Goal: Task Accomplishment & Management: Manage account settings

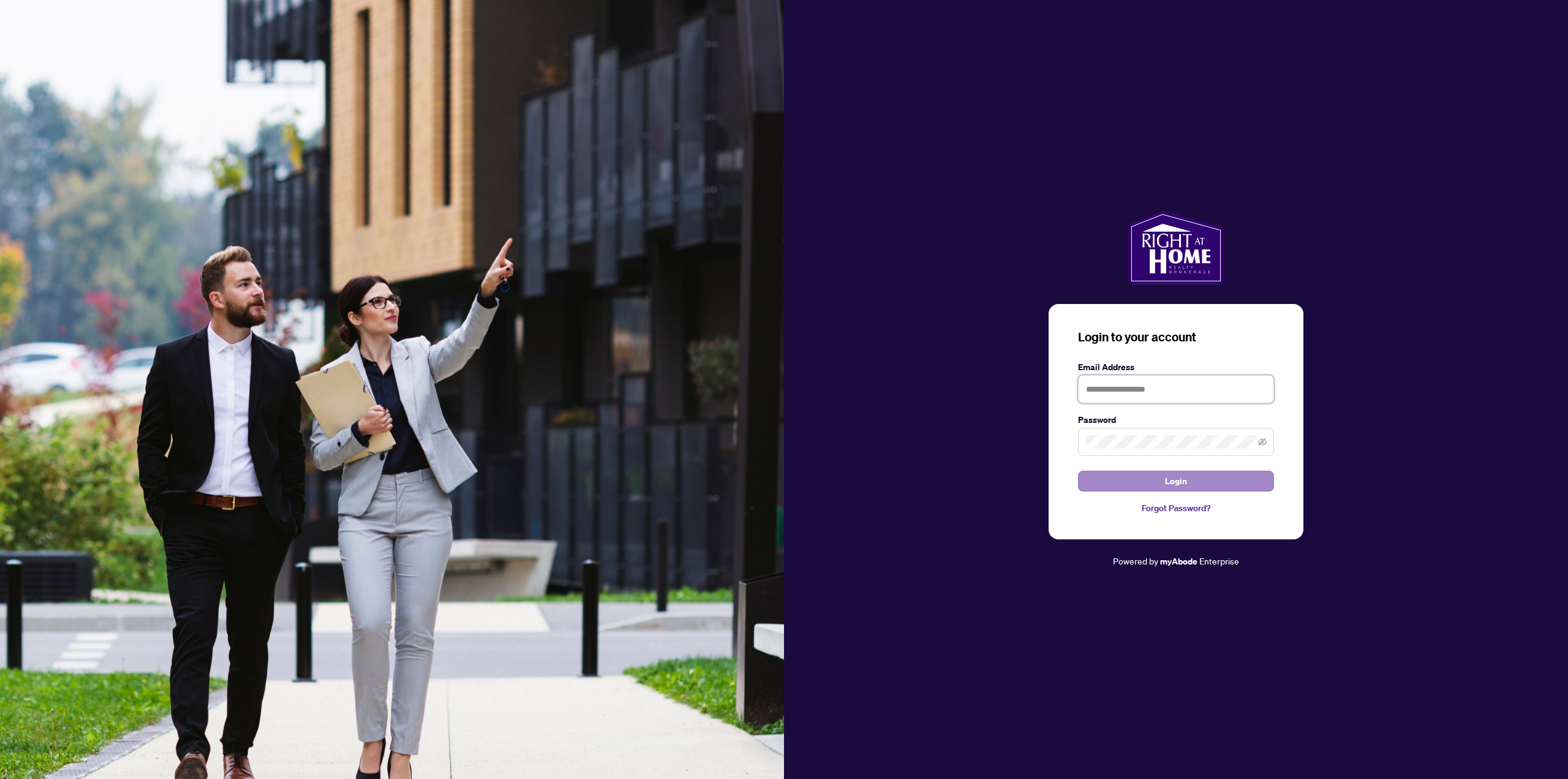
type input "**********"
click at [1155, 480] on button "Login" at bounding box center [1175, 481] width 196 height 21
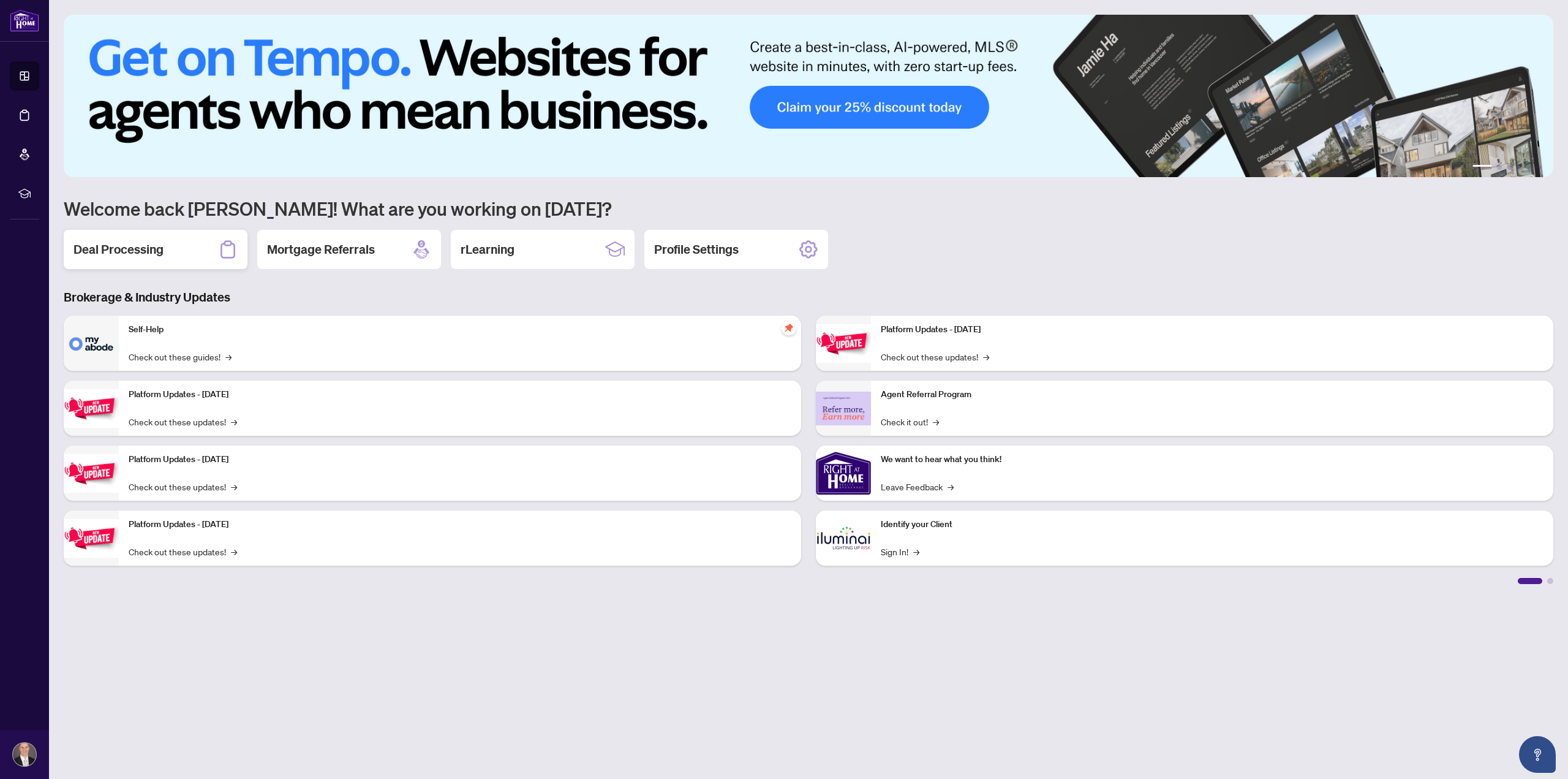
click at [123, 252] on h2 "Deal Processing" at bounding box center [118, 249] width 90 height 17
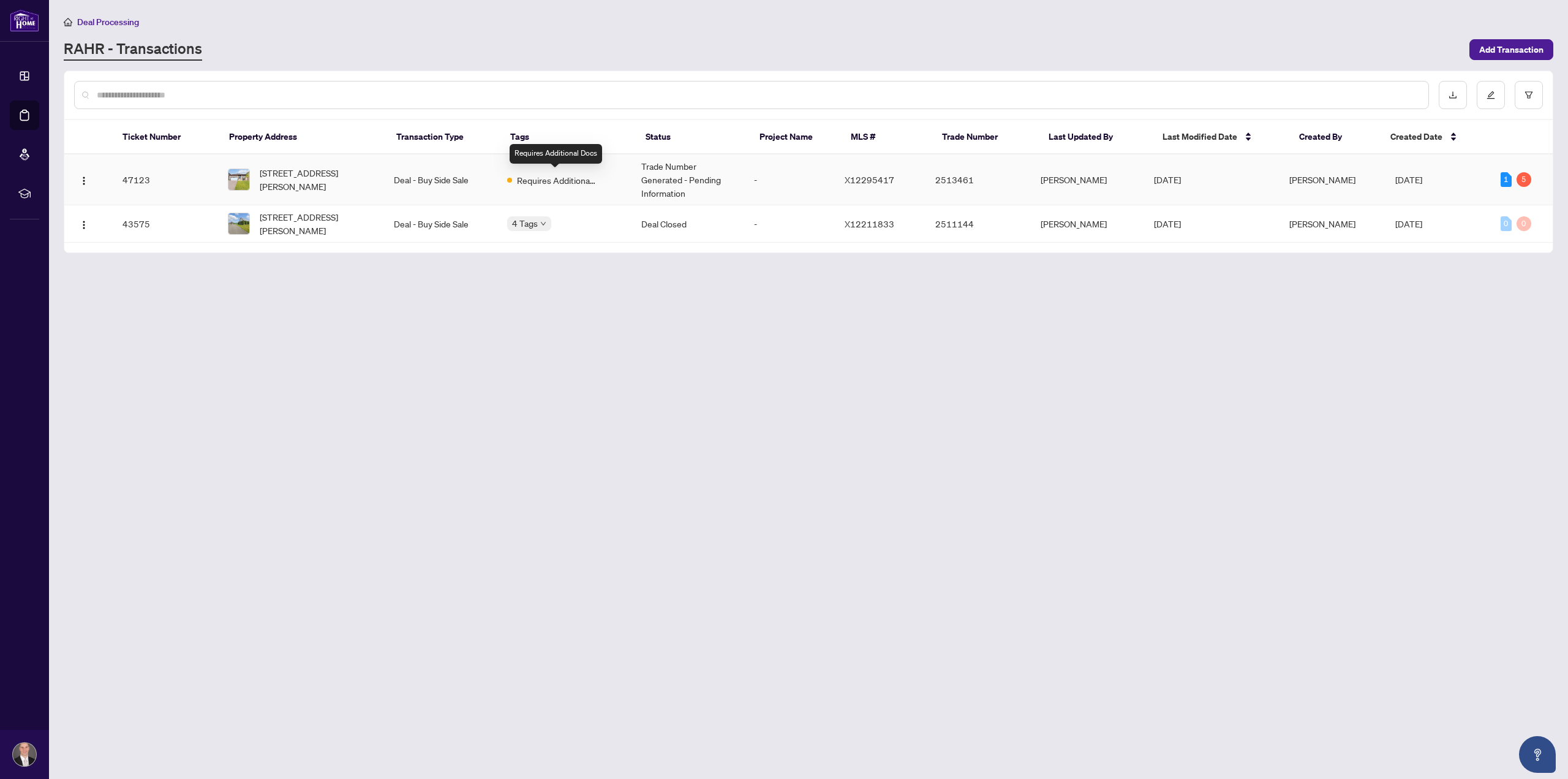
click at [551, 181] on span "Requires Additional Docs" at bounding box center [557, 180] width 79 height 14
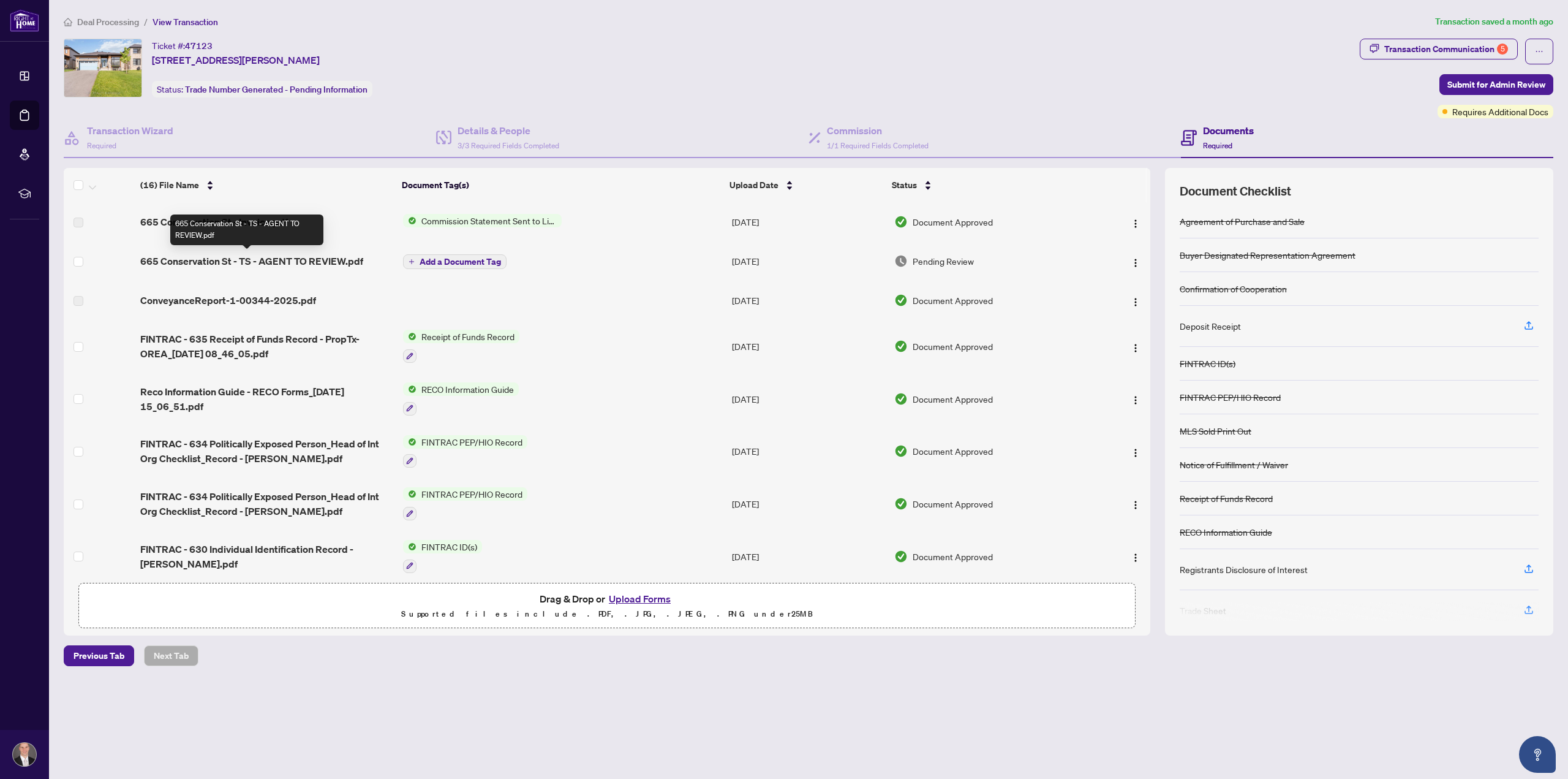
click at [165, 259] on span "665 Conservation St - TS - AGENT TO REVIEW.pdf" at bounding box center [252, 260] width 223 height 14
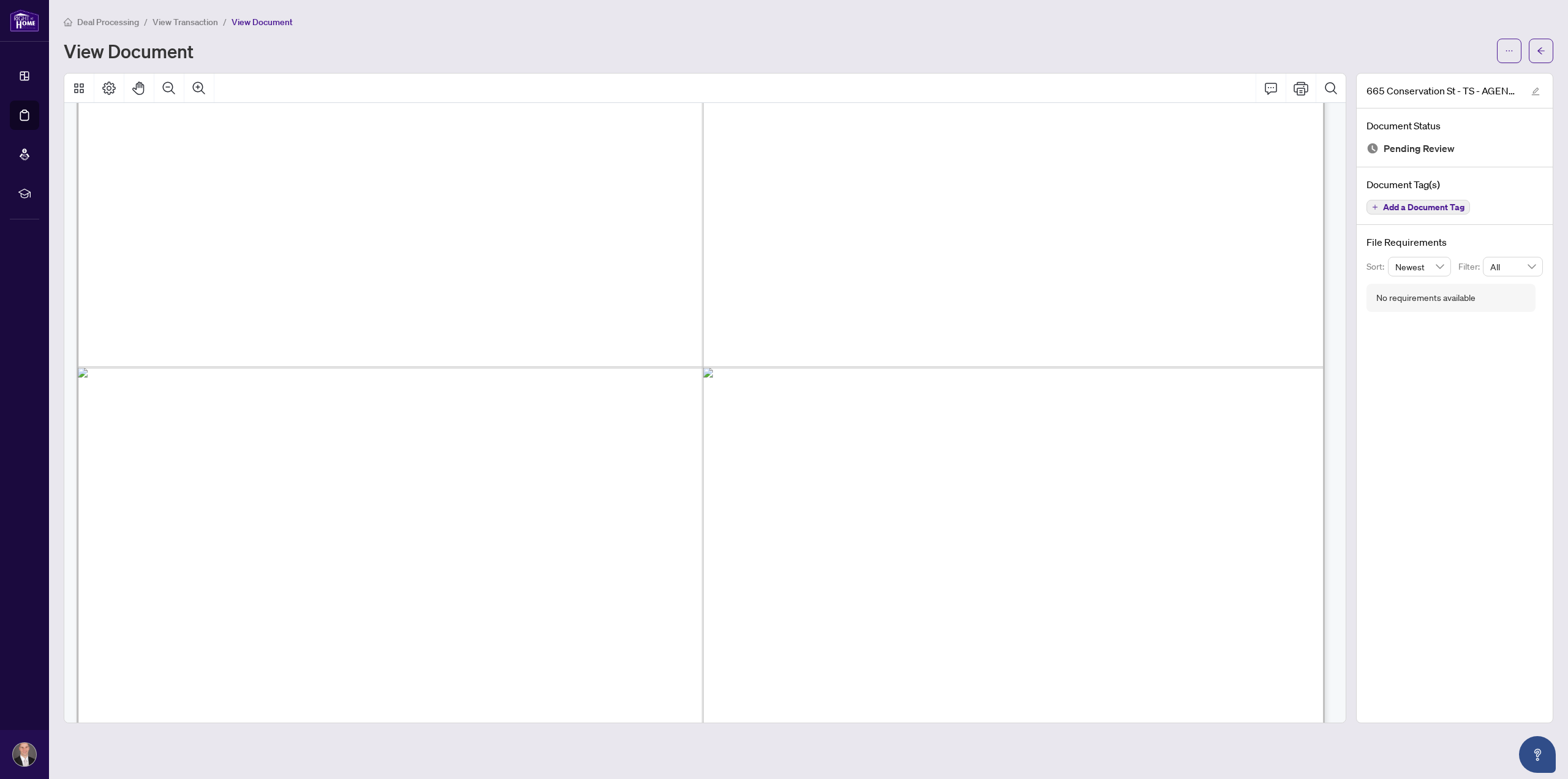
scroll to position [429, 0]
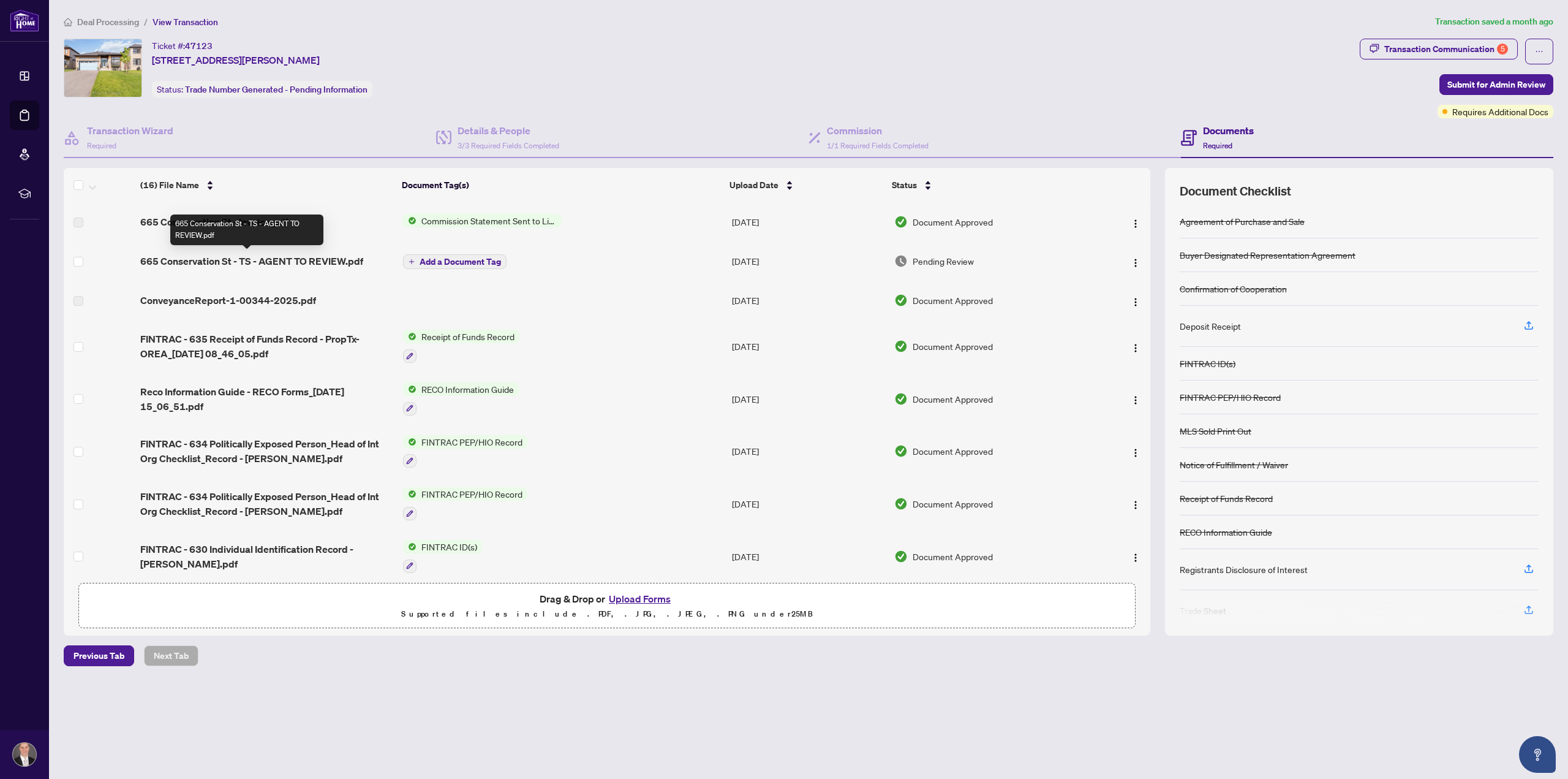
click at [317, 261] on span "665 Conservation St - TS - AGENT TO REVIEW.pdf" at bounding box center [252, 260] width 223 height 14
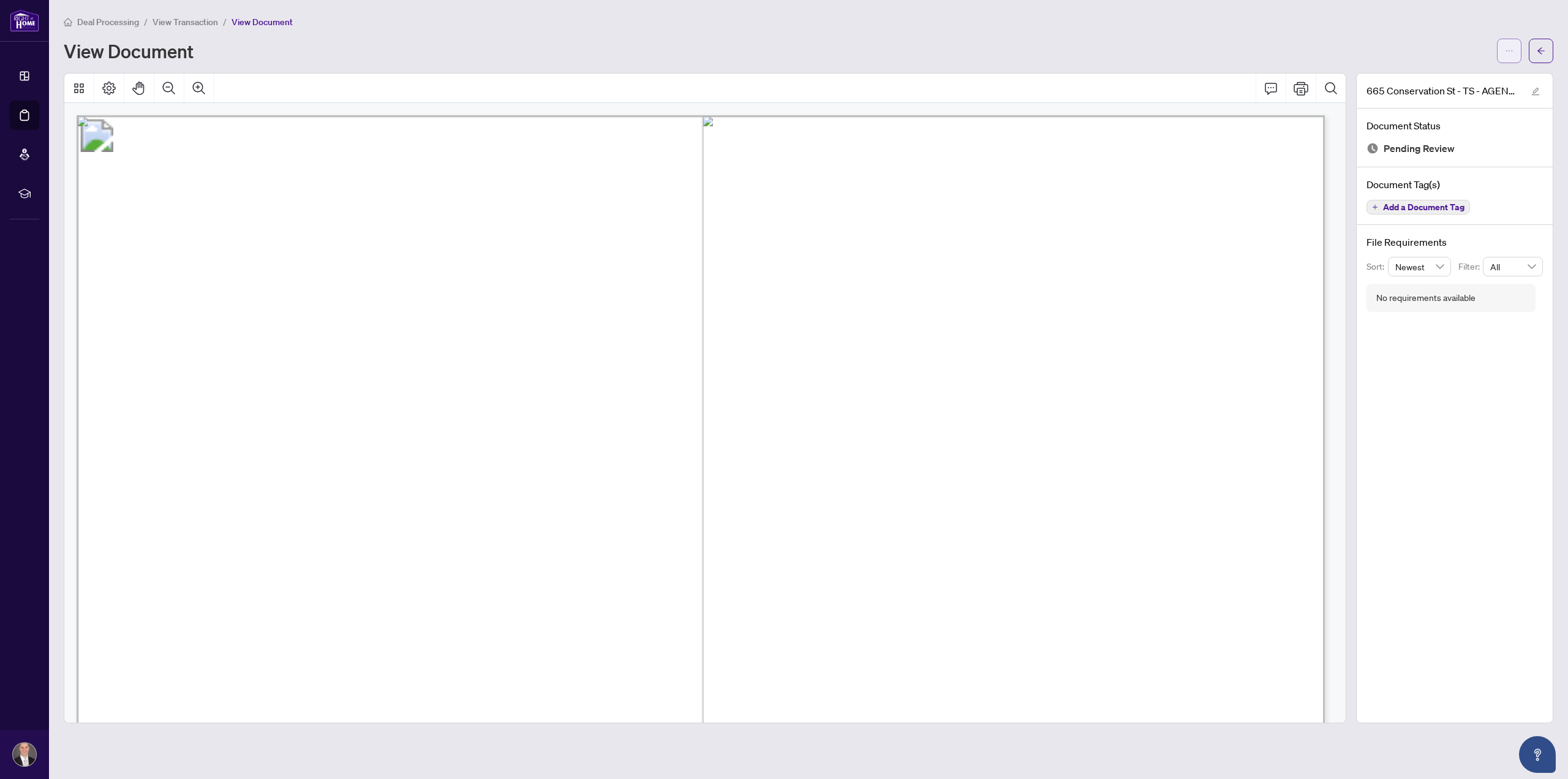
click at [1517, 47] on button "button" at bounding box center [1509, 51] width 24 height 24
click at [1448, 76] on span "Download" at bounding box center [1465, 77] width 93 height 14
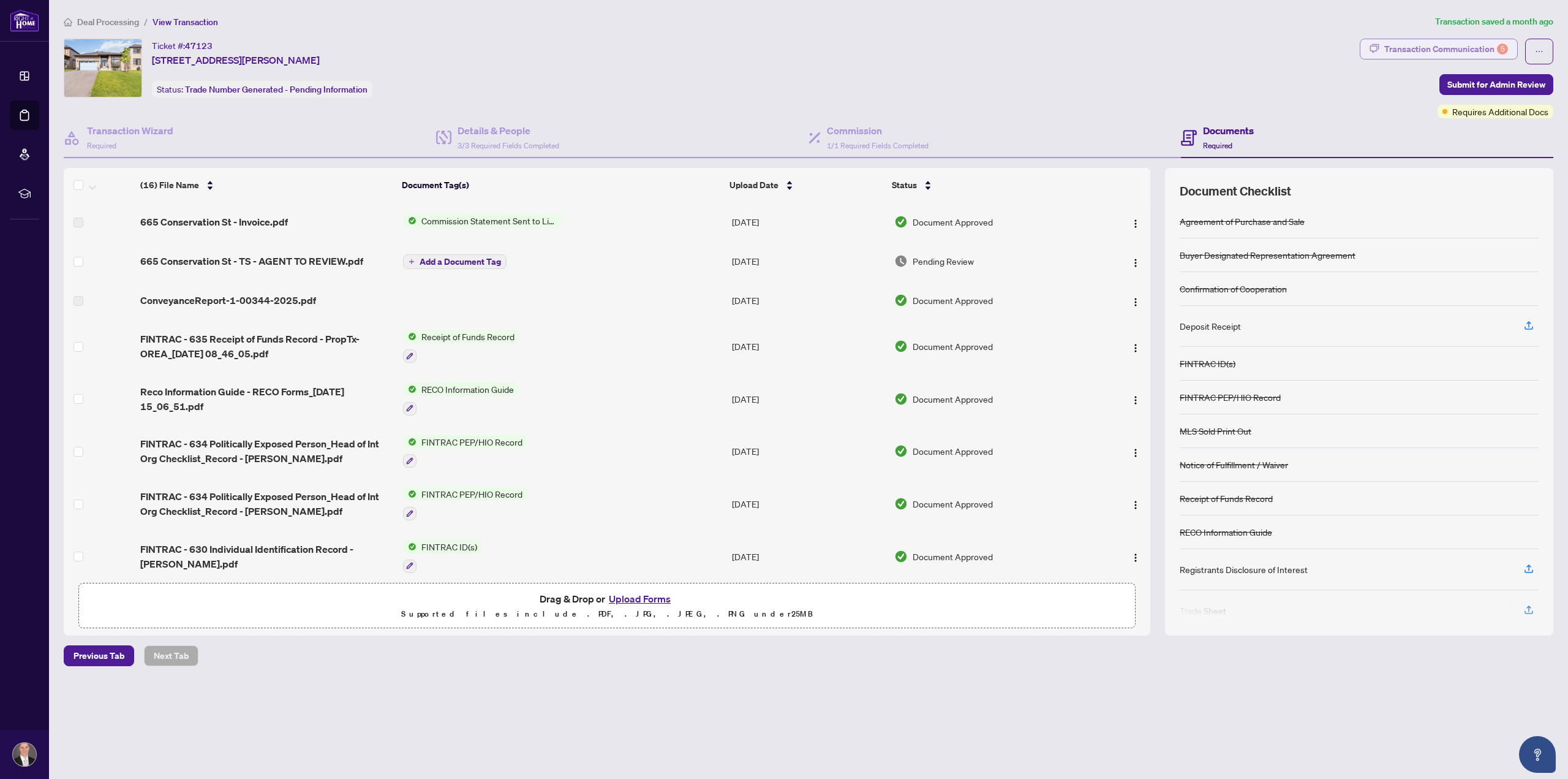
click at [1428, 50] on div "Transaction Communication 5" at bounding box center [1446, 49] width 124 height 20
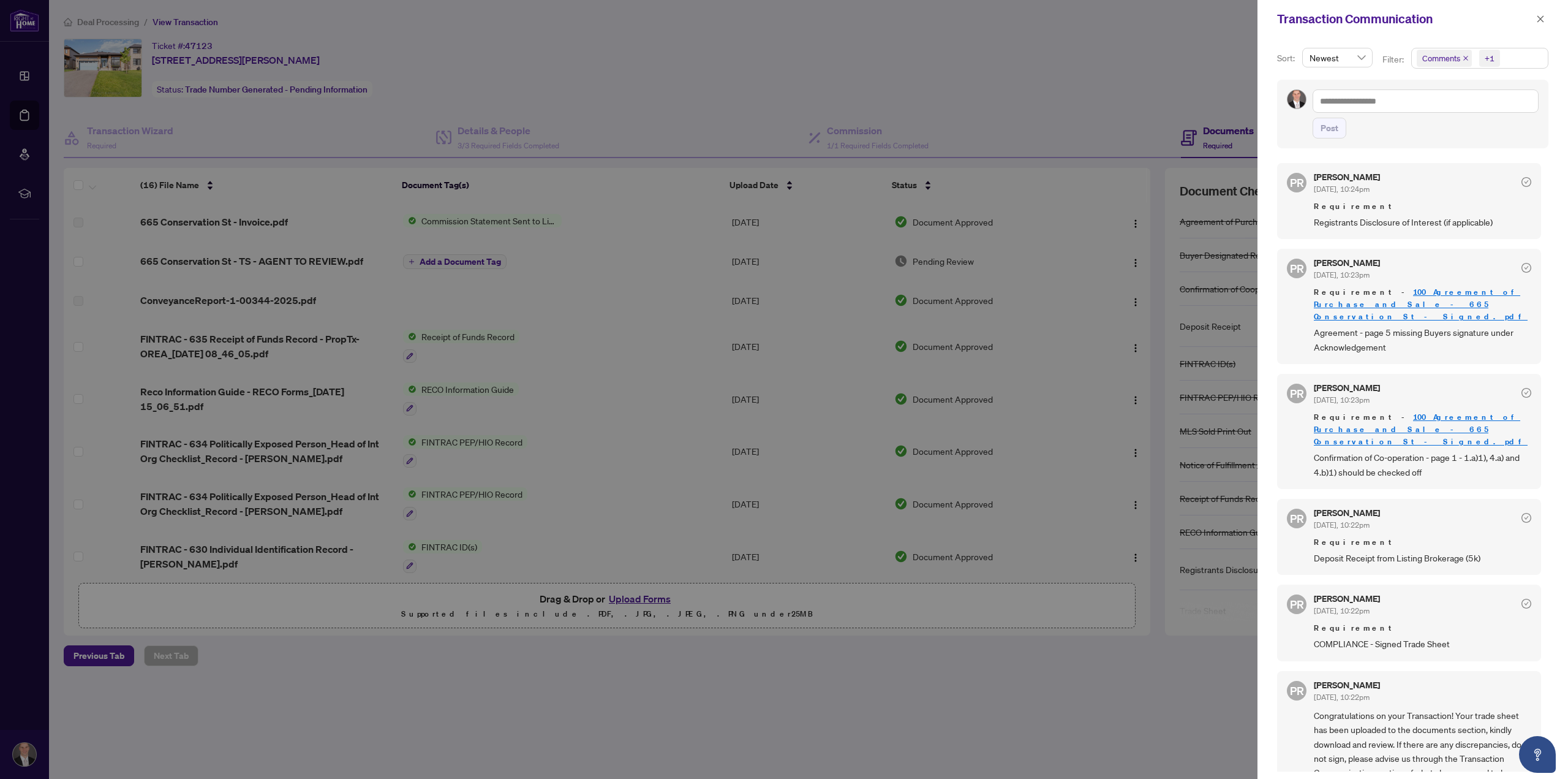
scroll to position [61, 0]
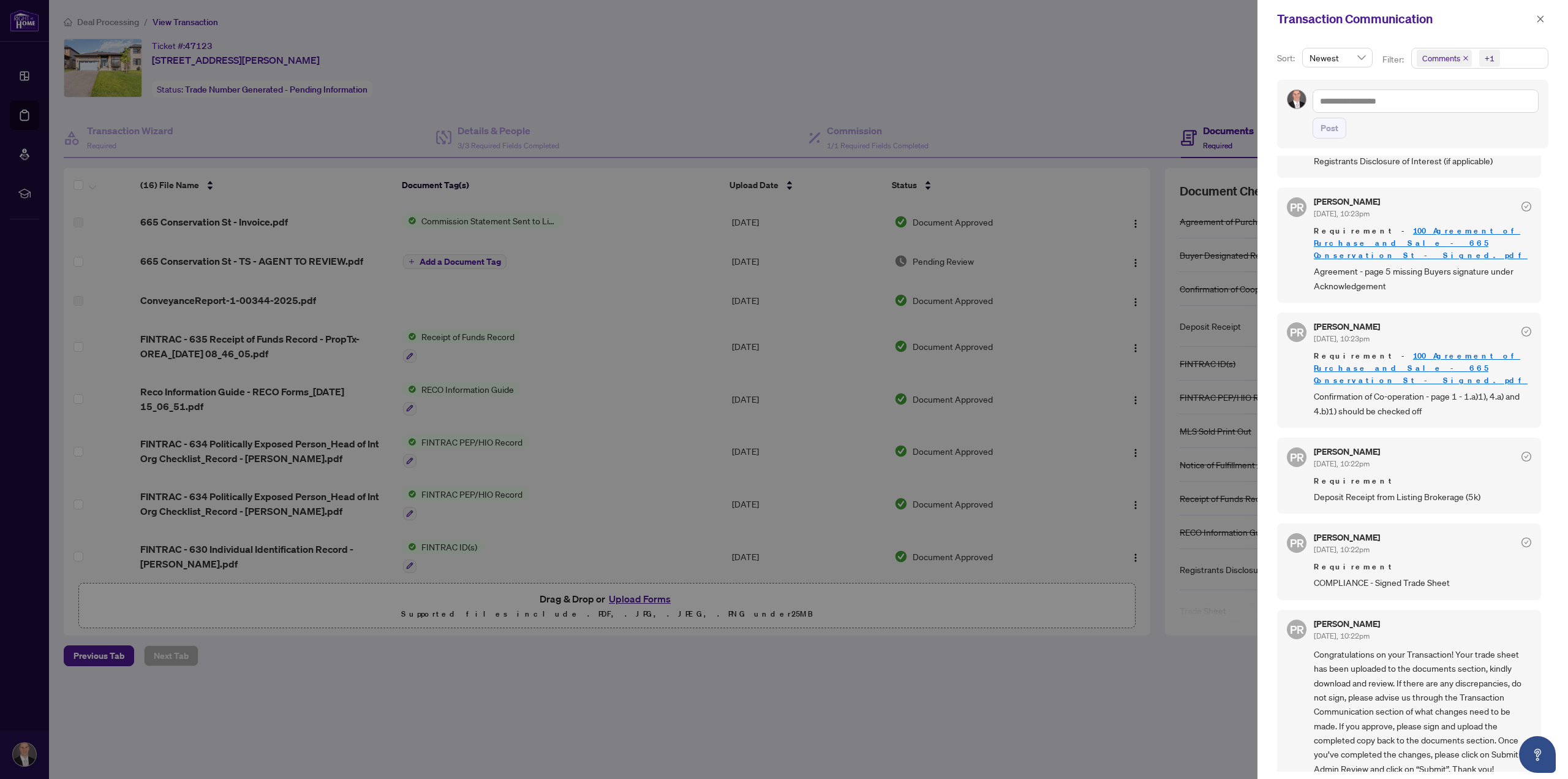
click at [627, 600] on div at bounding box center [784, 389] width 1568 height 779
click at [1539, 19] on icon "close" at bounding box center [1540, 18] width 8 height 8
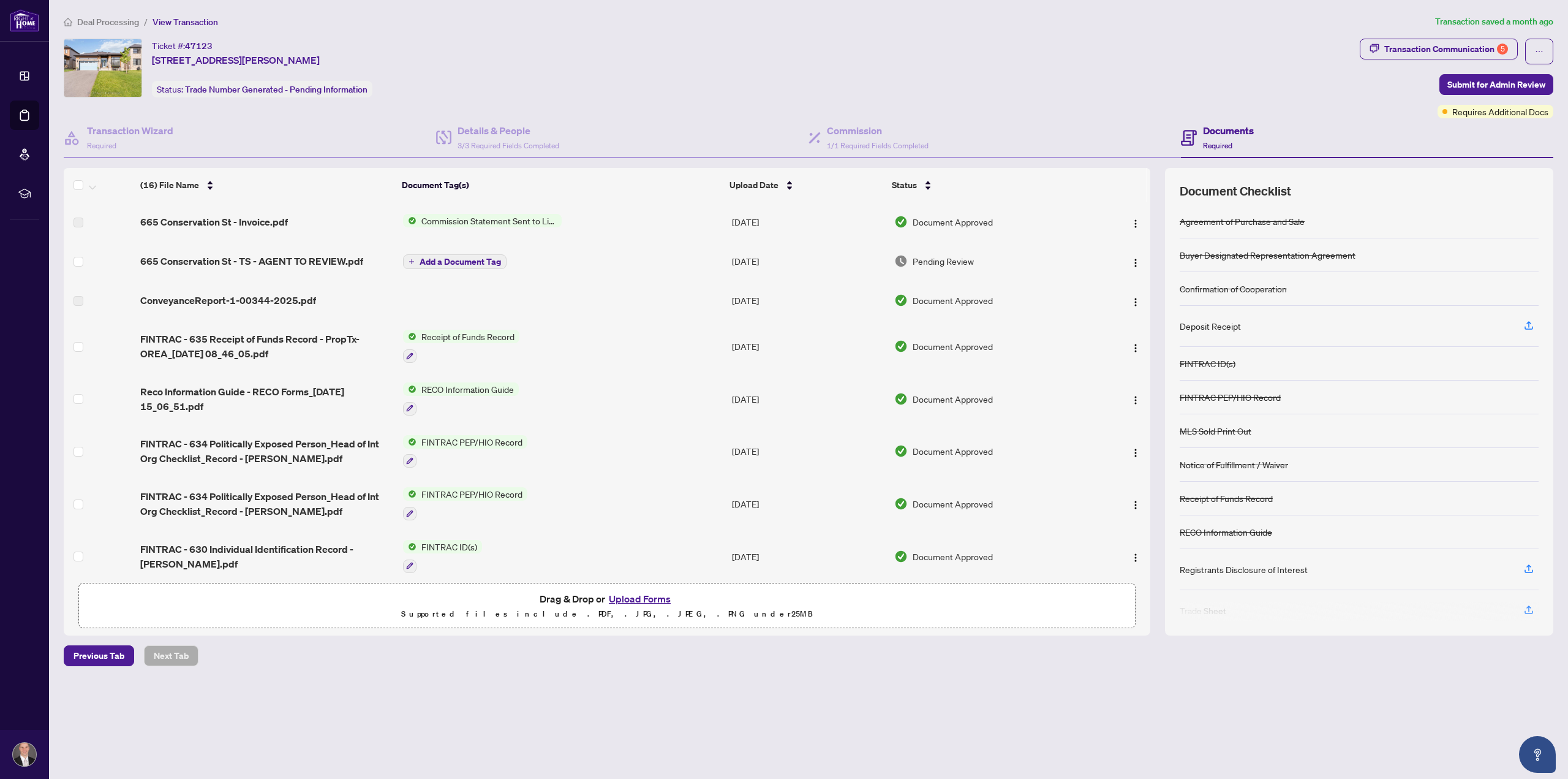
click at [648, 598] on button "Upload Forms" at bounding box center [639, 598] width 69 height 16
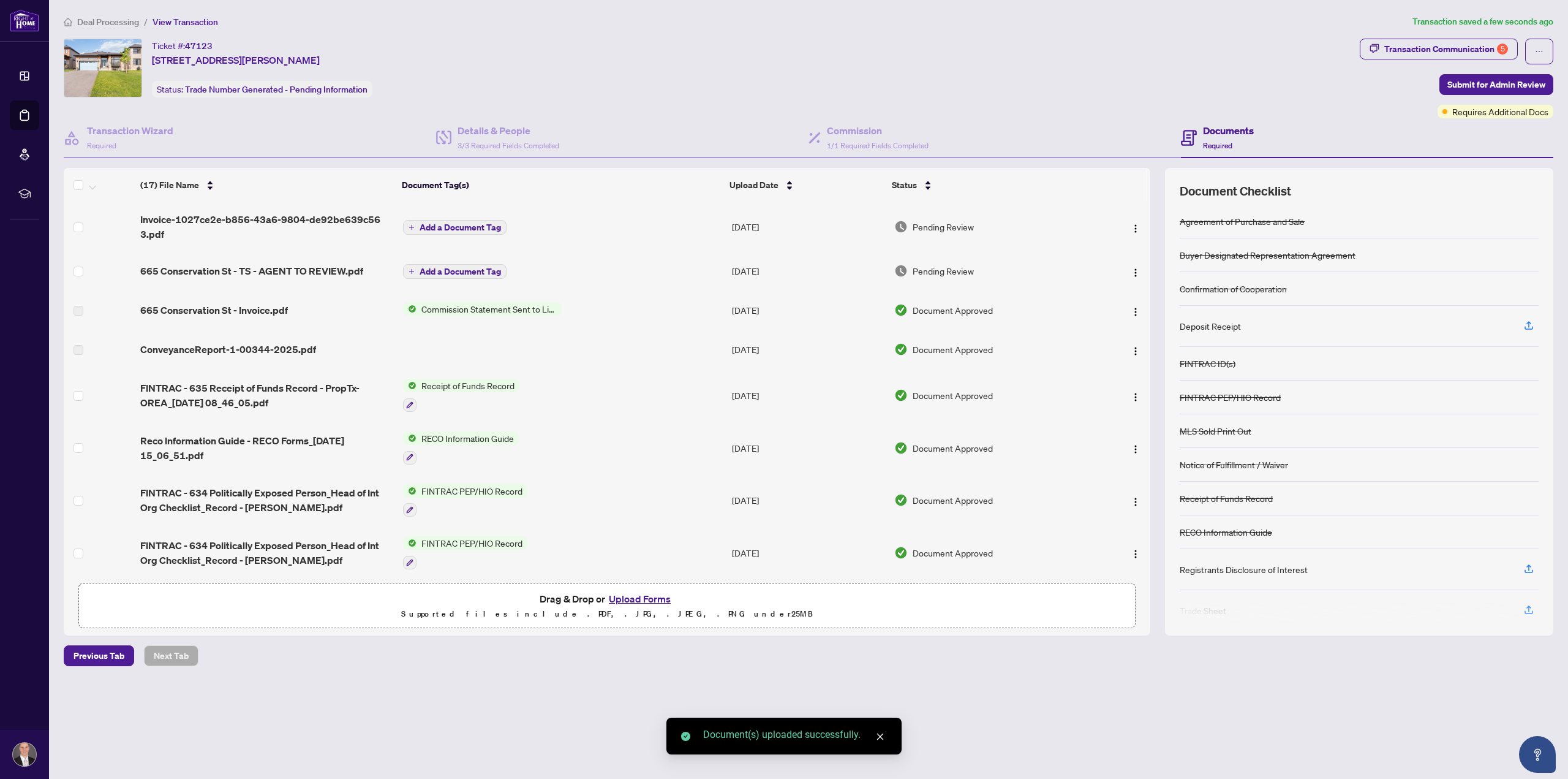
click at [426, 223] on span "Add a Document Tag" at bounding box center [460, 227] width 82 height 8
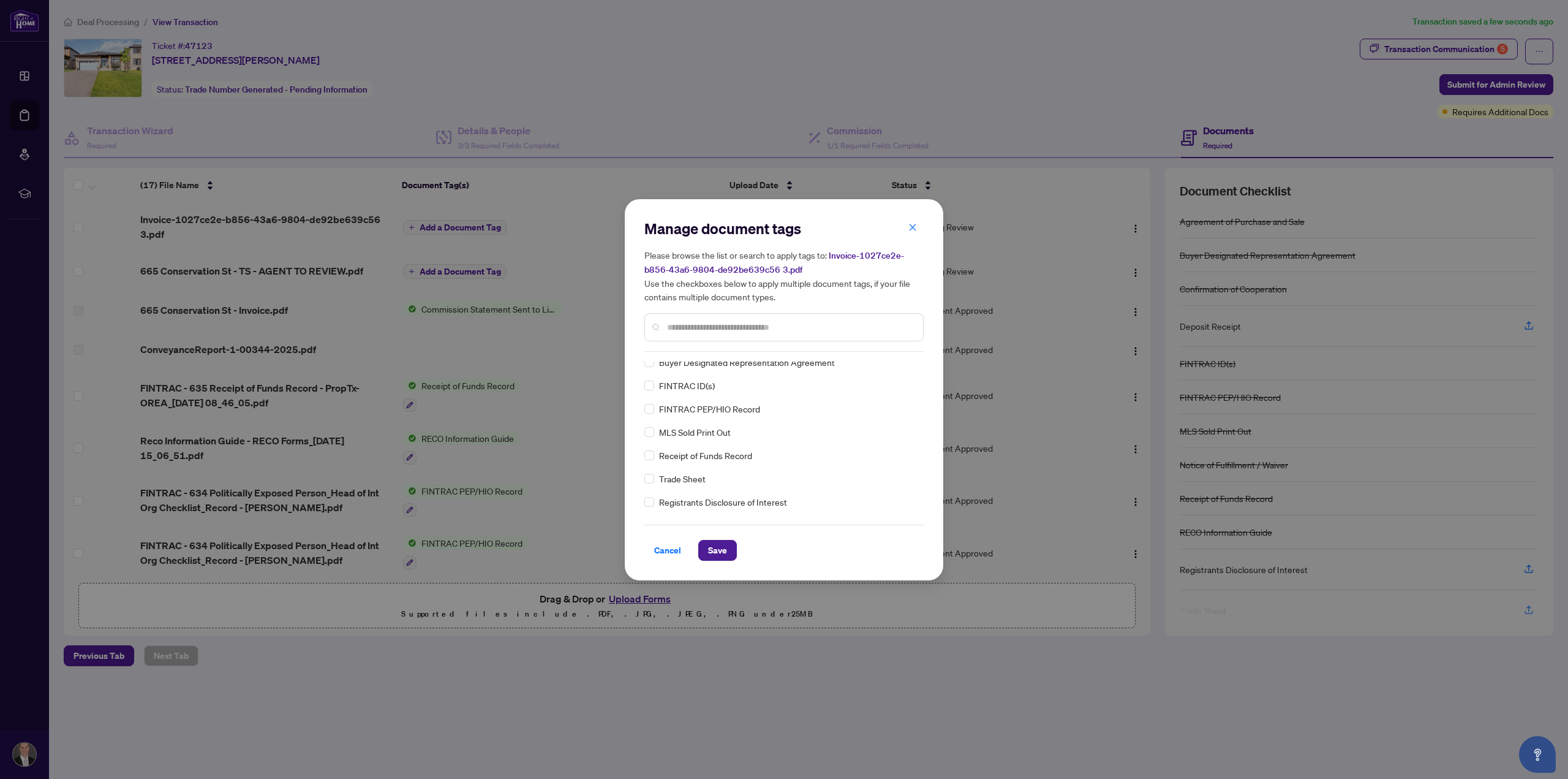
scroll to position [0, 0]
click at [712, 551] on span "Save" at bounding box center [717, 550] width 19 height 20
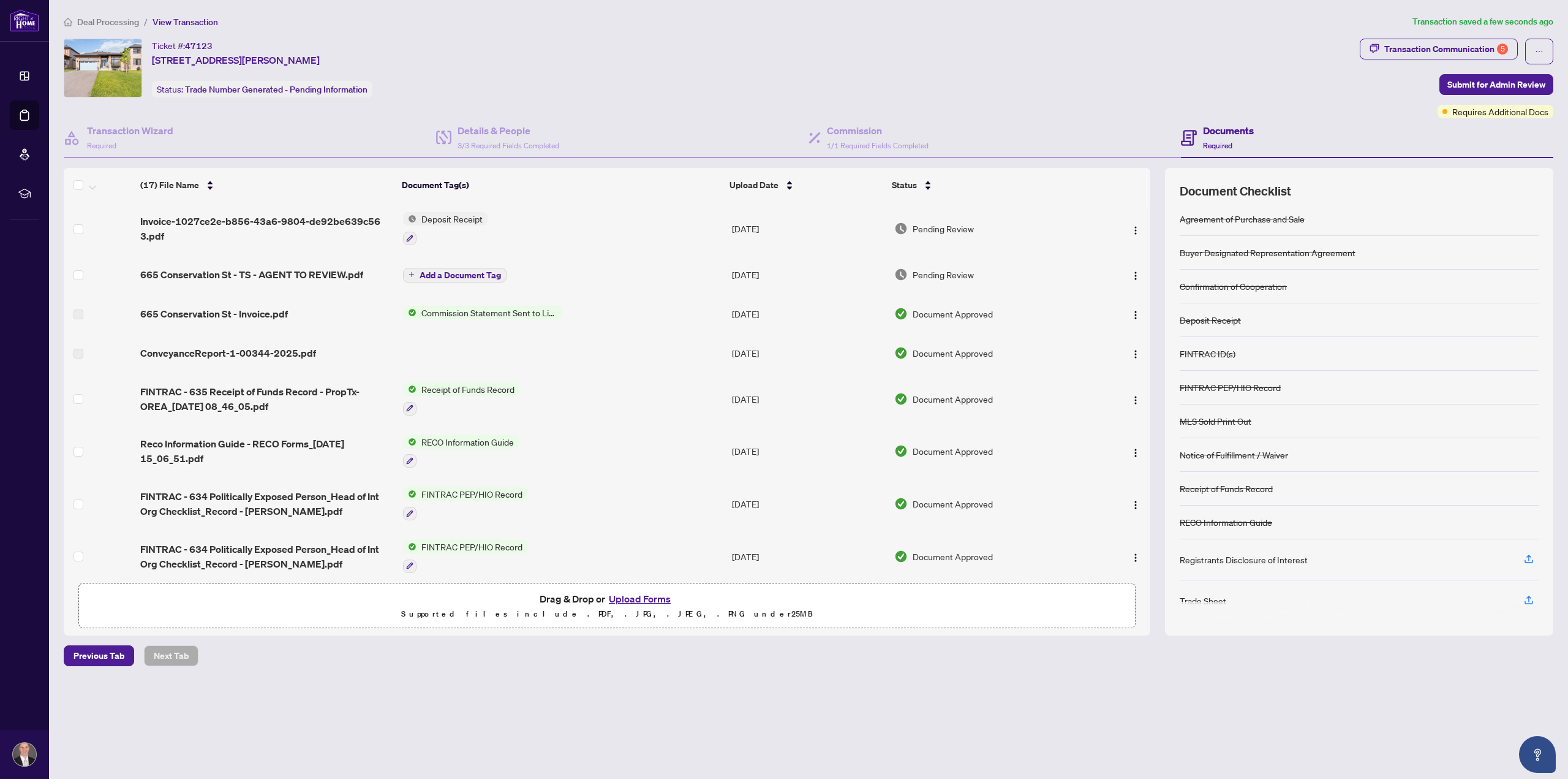
scroll to position [5, 0]
click at [1477, 44] on div "Transaction Communication 5" at bounding box center [1446, 49] width 124 height 20
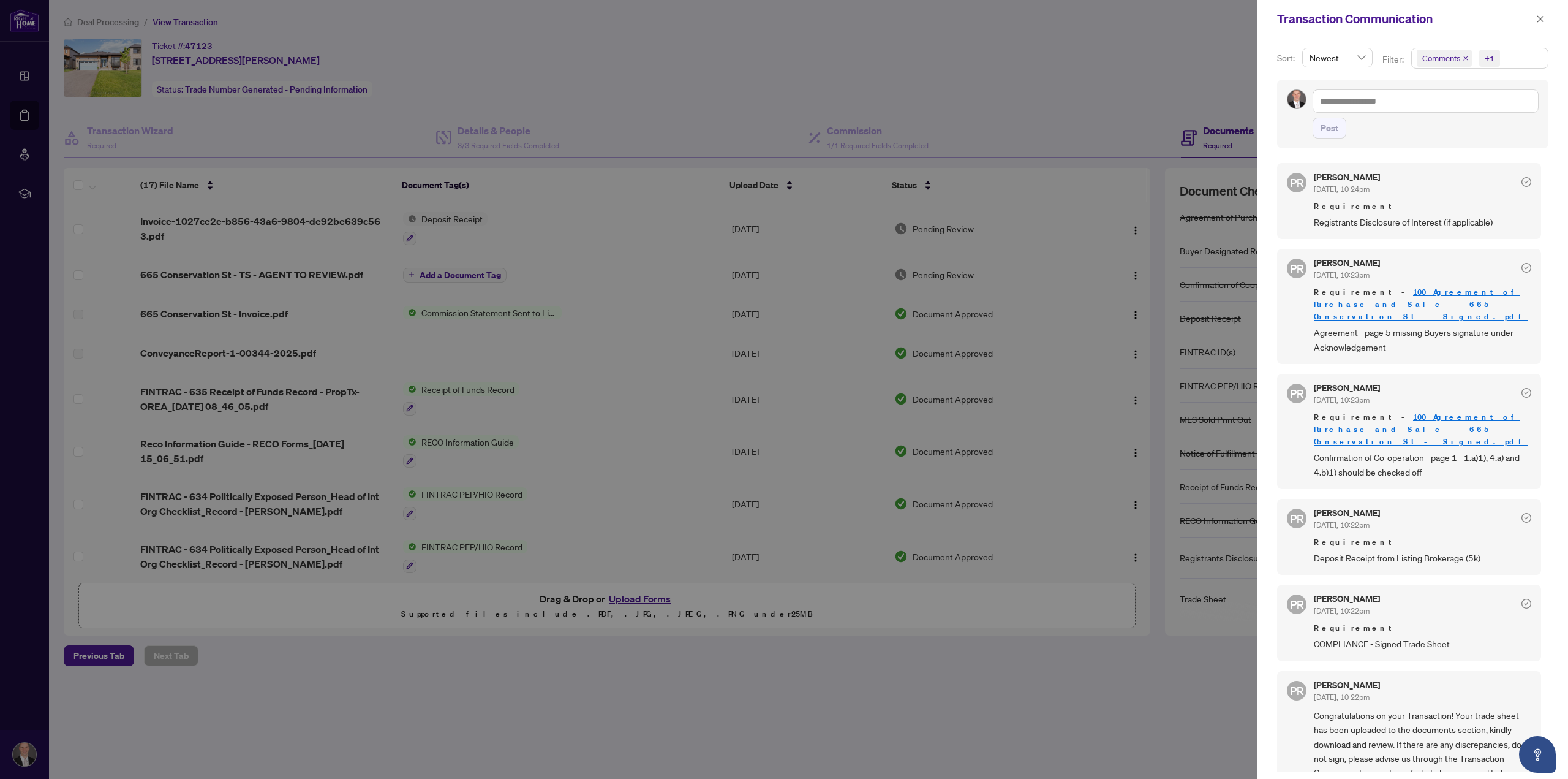
click at [1383, 412] on link "100 Agreement of Purchase and Sale - 665 Conservation St - Signed.pdf" at bounding box center [1420, 430] width 214 height 35
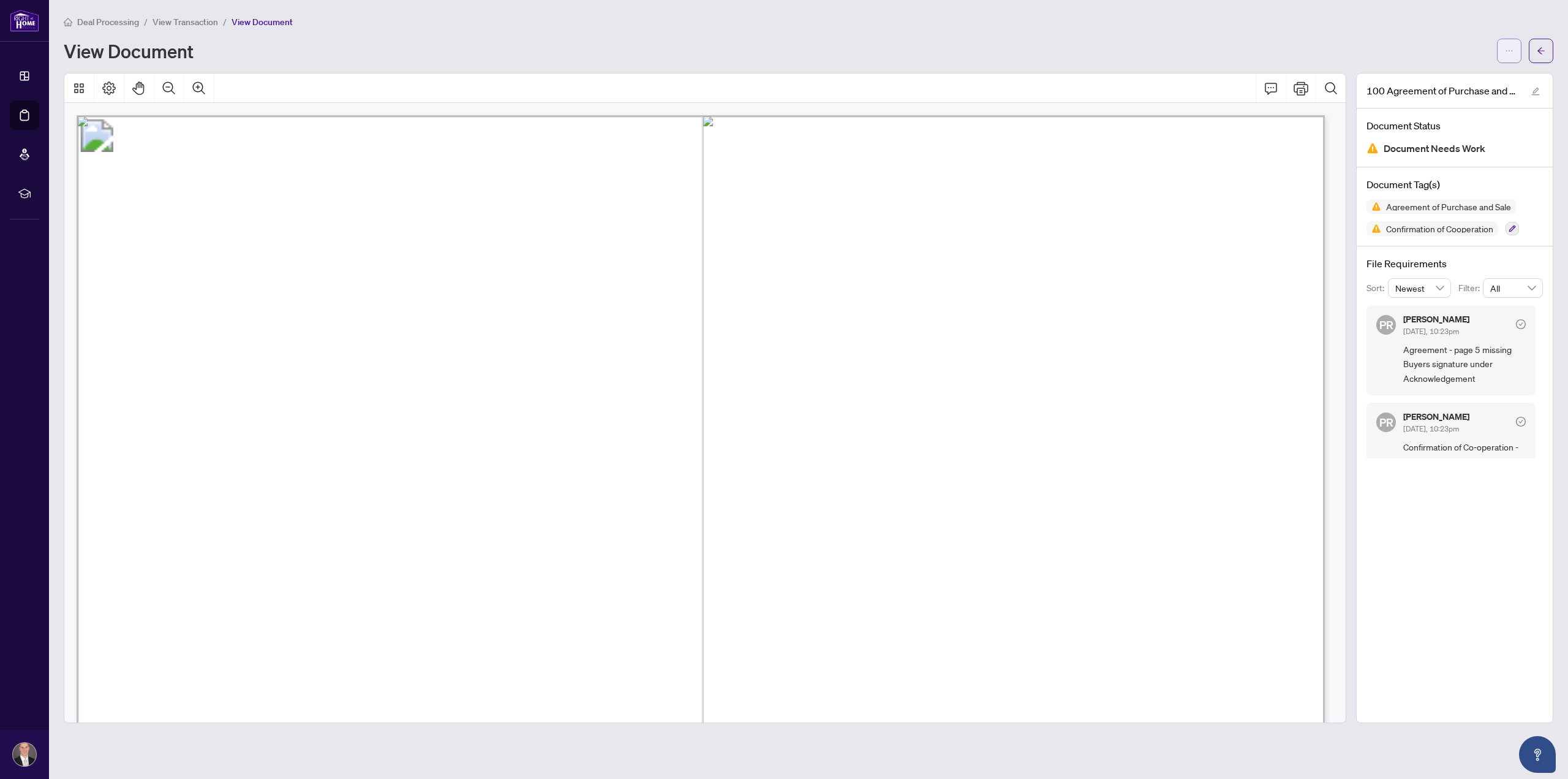
click at [1512, 53] on icon "ellipsis" at bounding box center [1509, 50] width 8 height 8
click at [1444, 83] on li "Download" at bounding box center [1464, 77] width 108 height 20
click at [191, 24] on span "View Transaction" at bounding box center [185, 22] width 66 height 11
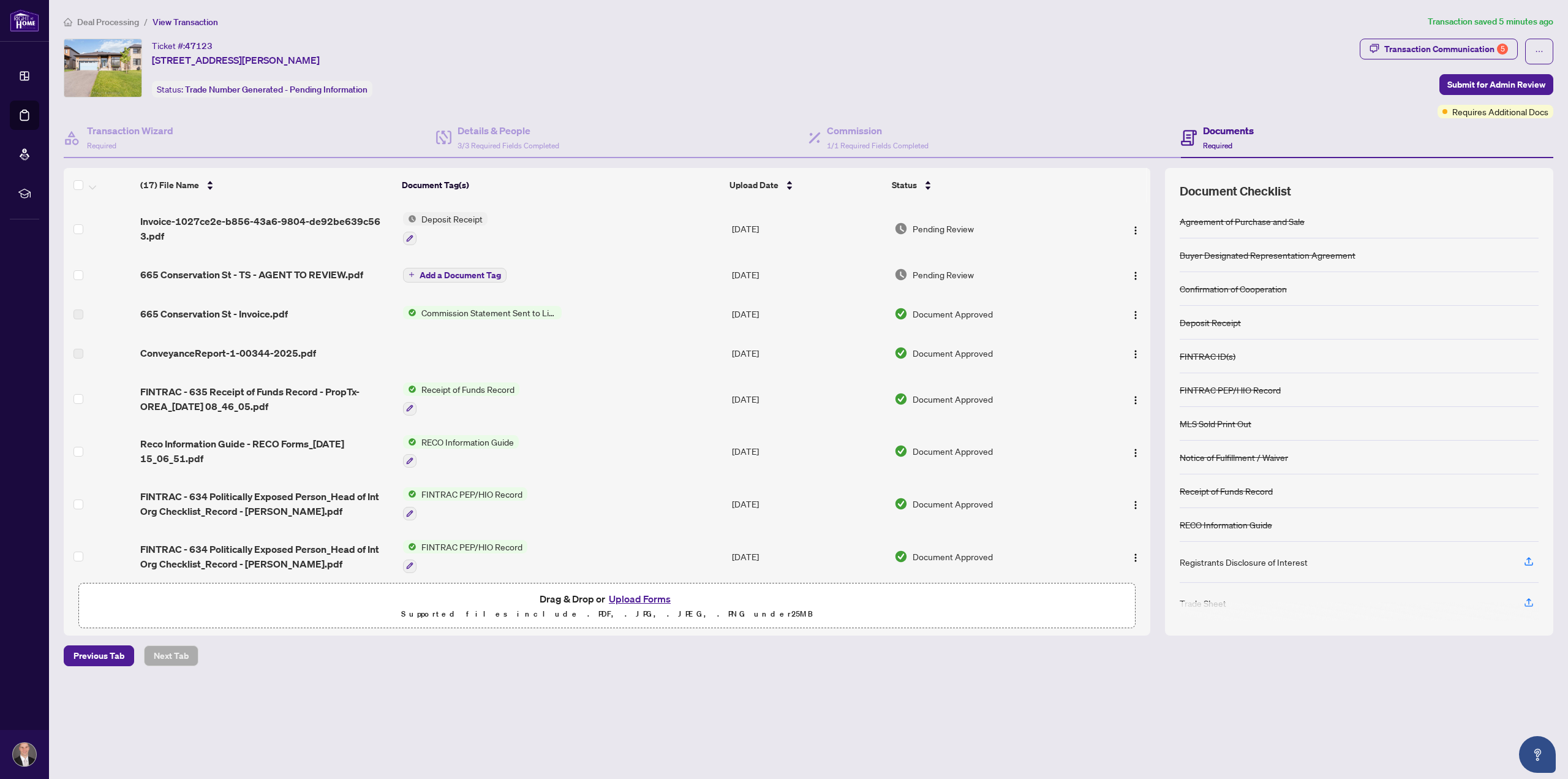
click at [643, 600] on button "Upload Forms" at bounding box center [639, 598] width 69 height 16
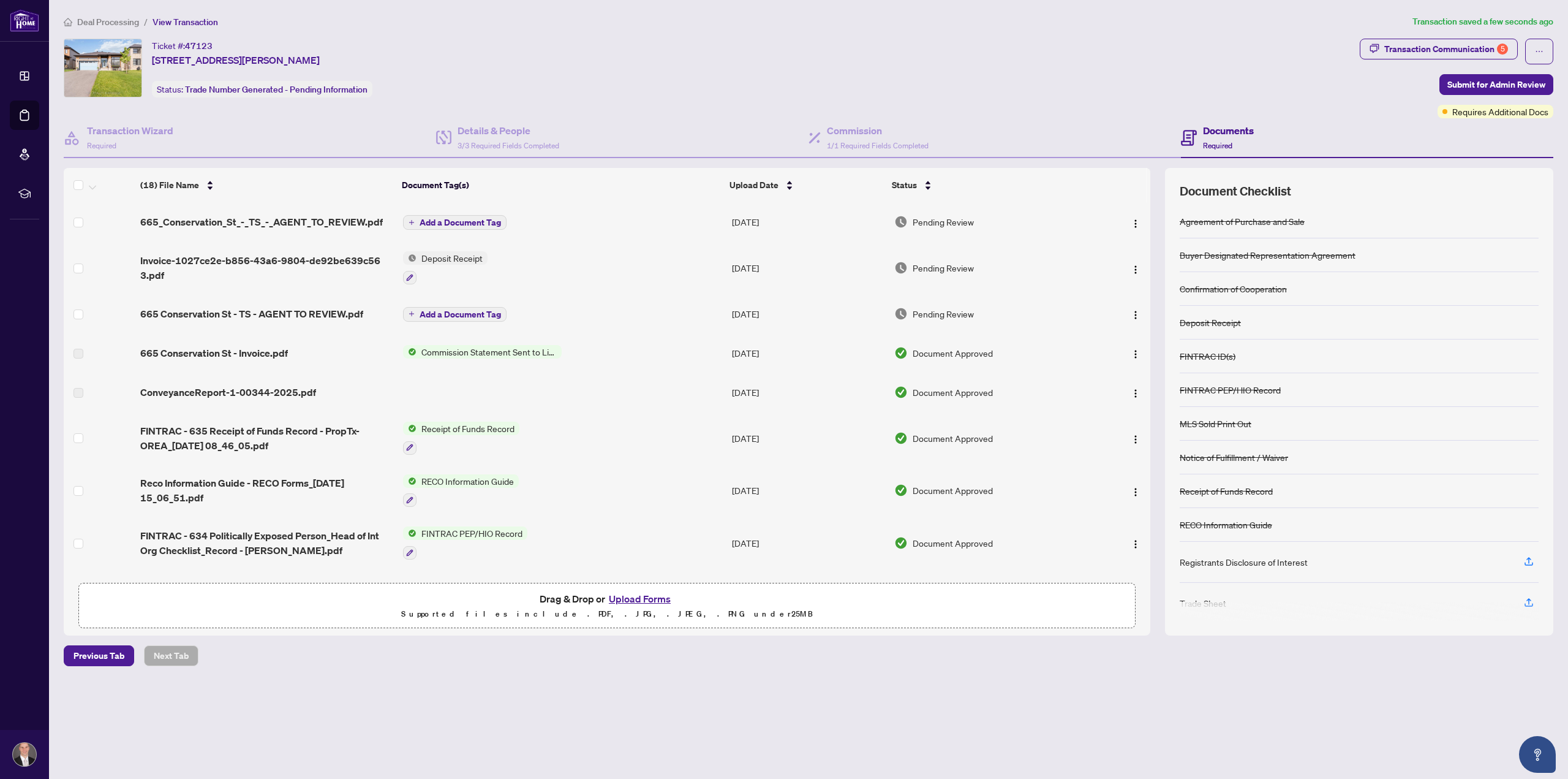
click at [435, 218] on span "Add a Document Tag" at bounding box center [460, 222] width 82 height 8
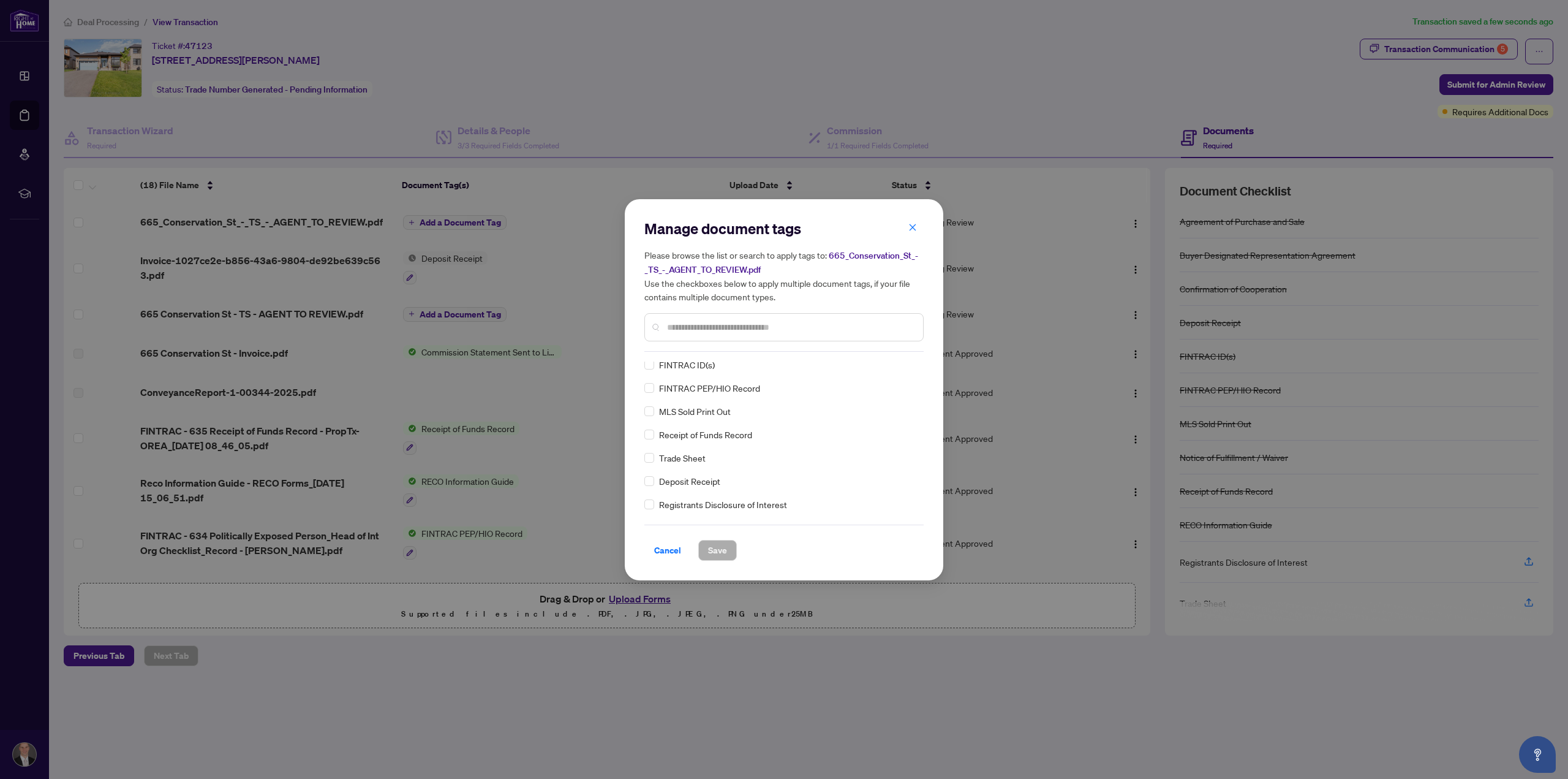
scroll to position [123, 0]
click at [687, 458] on span "Trade Sheet" at bounding box center [682, 455] width 47 height 14
click at [719, 546] on span "Save" at bounding box center [717, 550] width 19 height 20
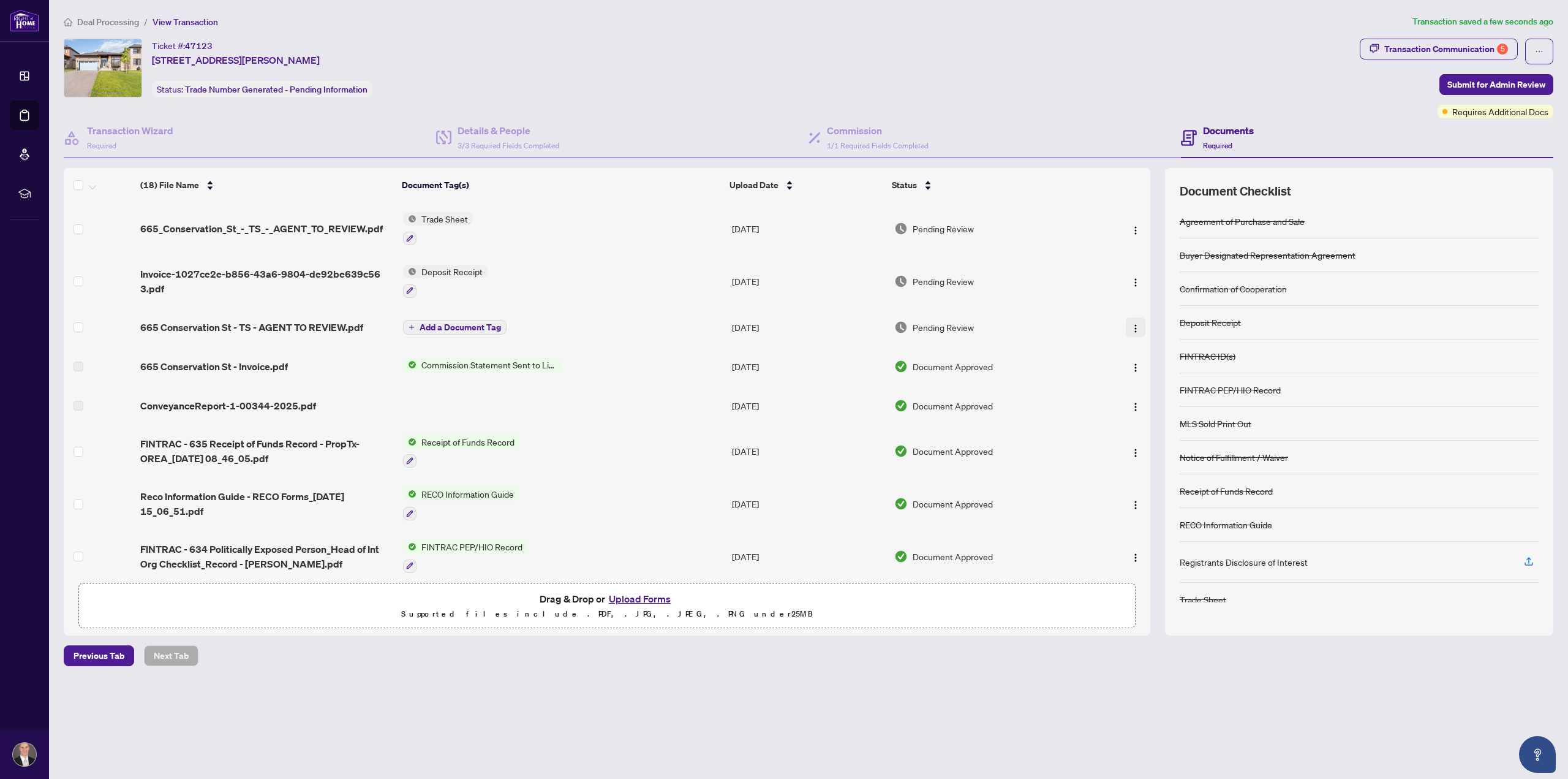
click at [1134, 325] on img "button" at bounding box center [1135, 328] width 10 height 10
click at [1154, 447] on span "Archive" at bounding box center [1190, 447] width 117 height 14
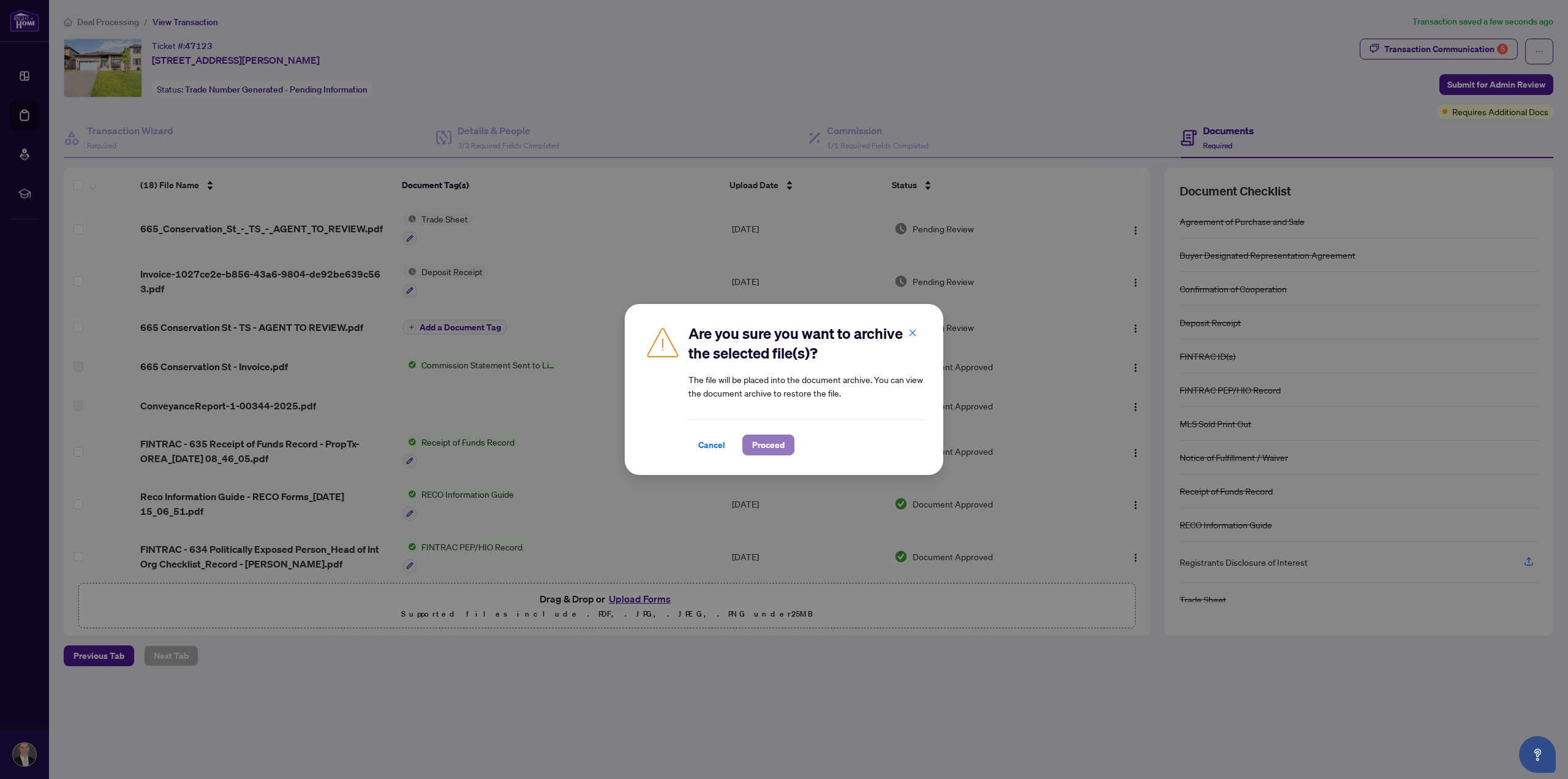
click at [763, 444] on span "Proceed" at bounding box center [768, 445] width 33 height 20
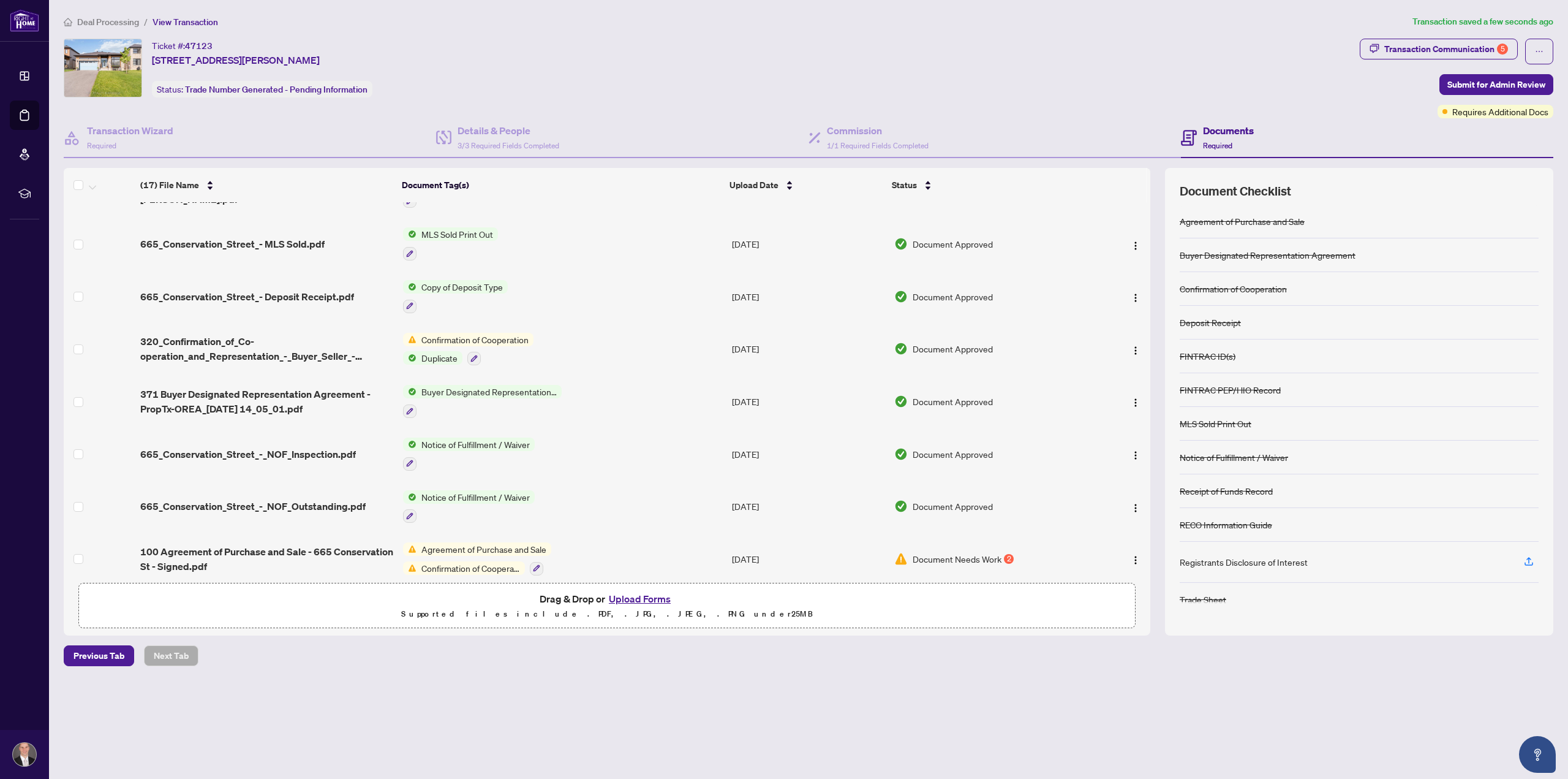
scroll to position [489, 0]
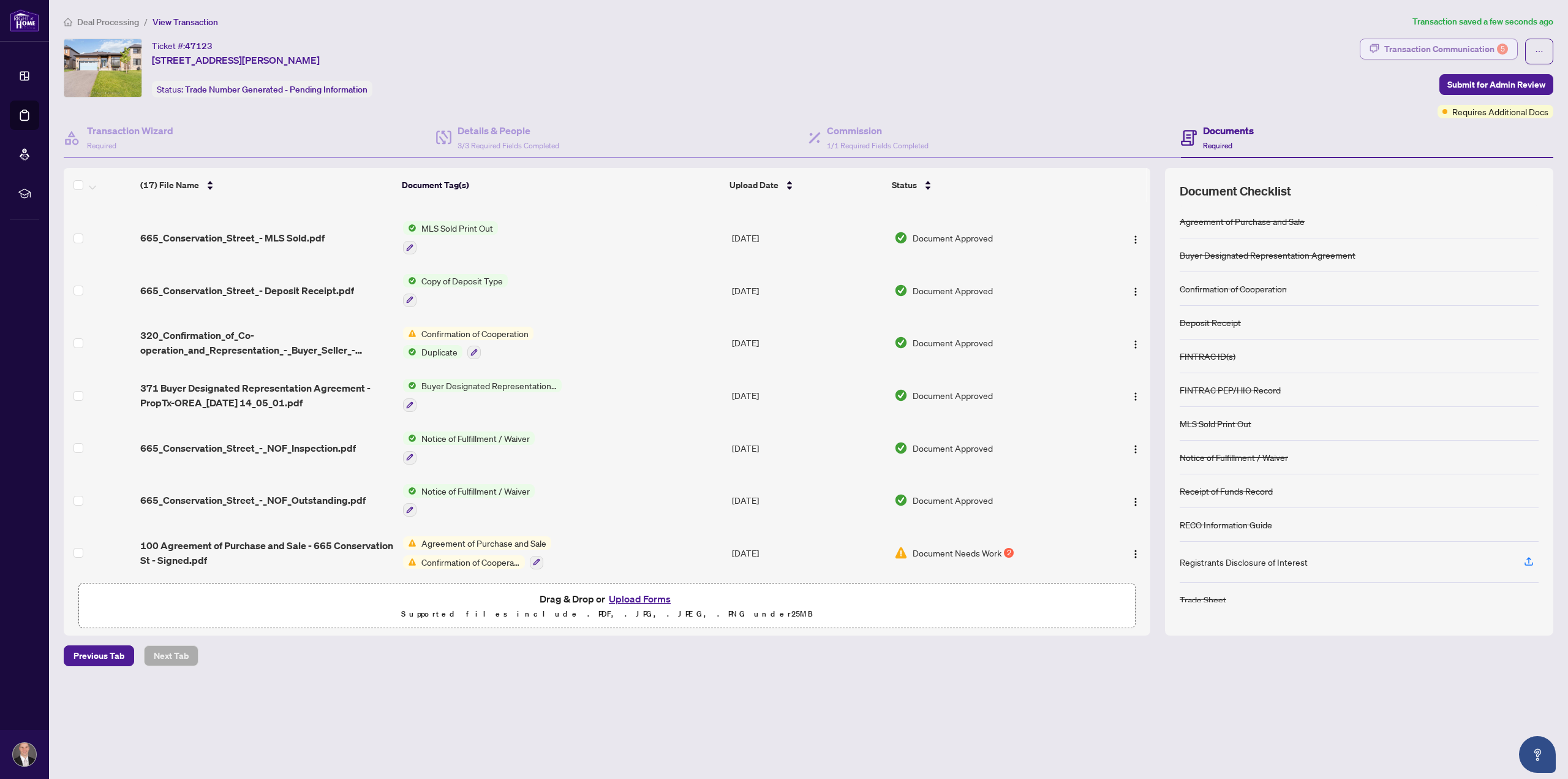
click at [1408, 45] on div "Transaction Communication 5" at bounding box center [1446, 49] width 124 height 20
